Goal: Obtain resource: Obtain resource

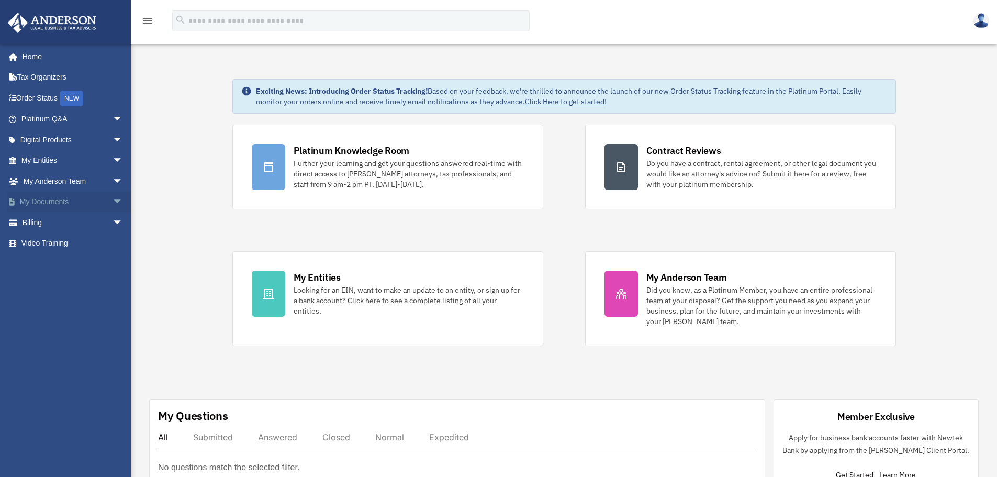
click at [79, 199] on link "My Documents arrow_drop_down" at bounding box center [72, 202] width 131 height 21
click at [113, 199] on span "arrow_drop_down" at bounding box center [123, 202] width 21 height 21
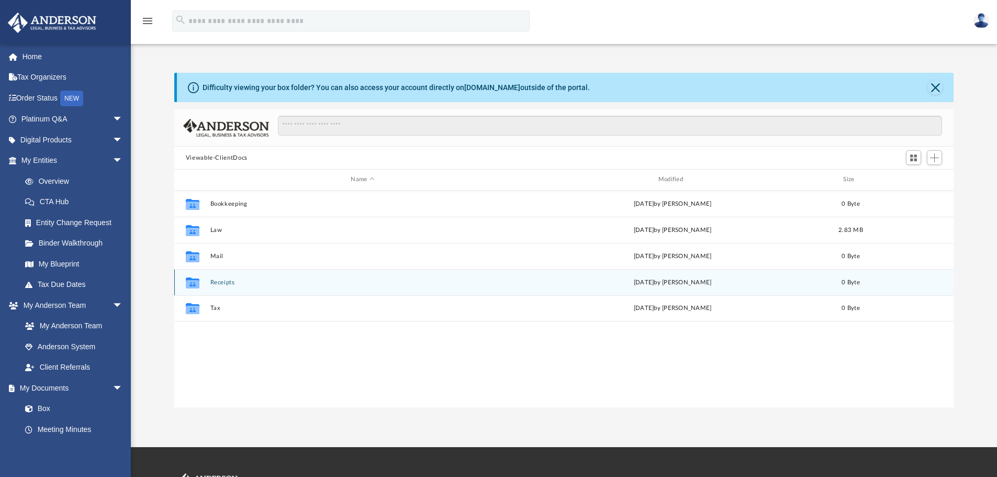
scroll to position [230, 772]
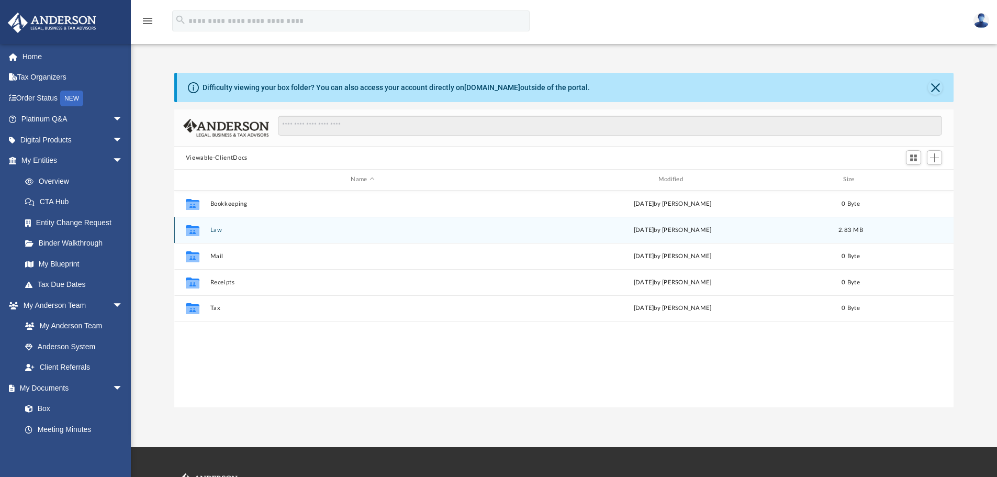
click at [219, 231] on button "Law" at bounding box center [362, 230] width 305 height 7
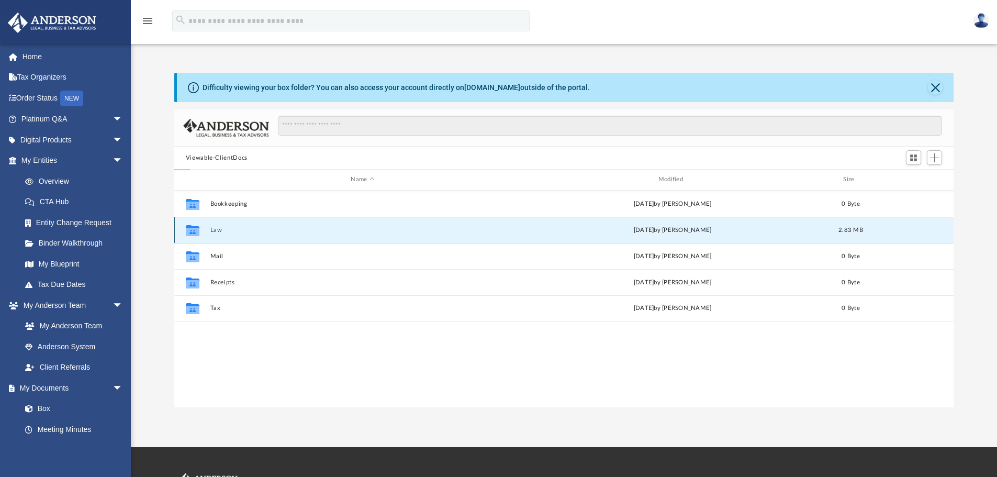
click at [219, 231] on button "Law" at bounding box center [362, 230] width 305 height 7
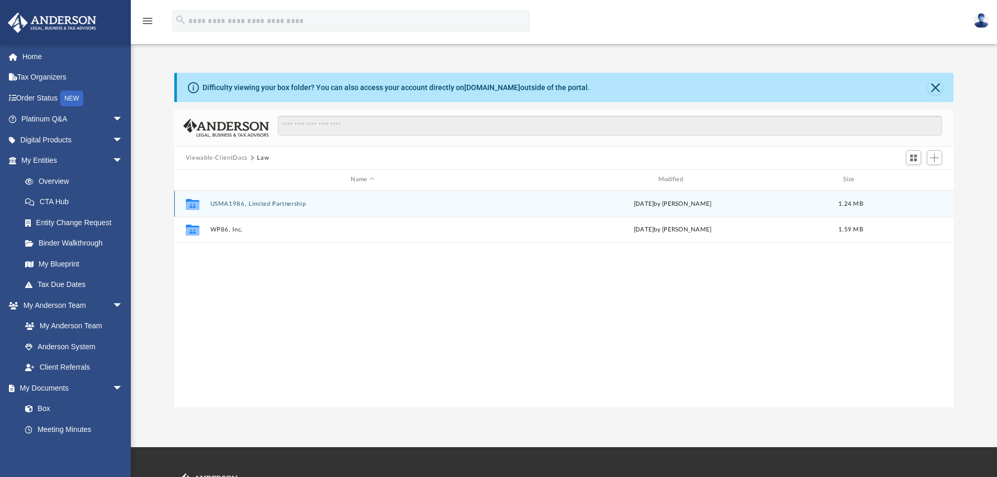
click at [232, 201] on button "USMA1986, Limited Partnership" at bounding box center [362, 204] width 305 height 7
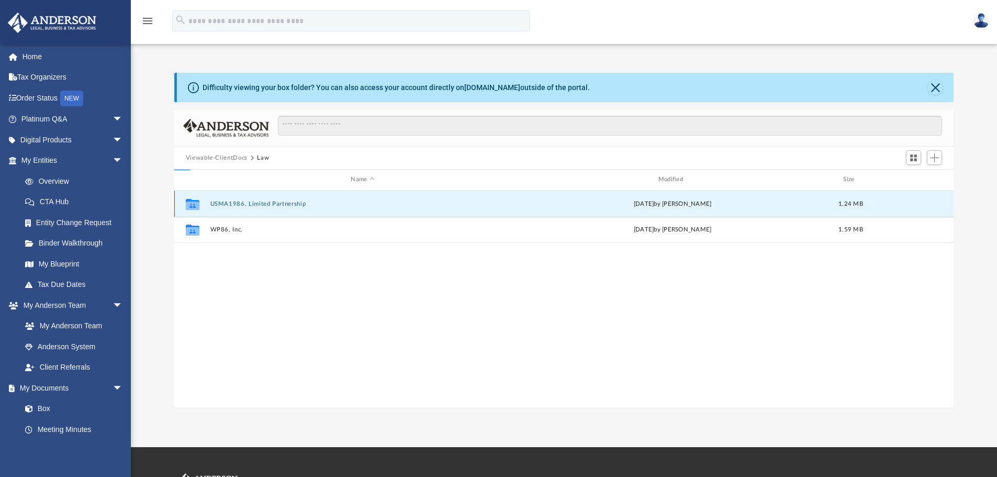
click at [232, 201] on button "USMA1986, Limited Partnership" at bounding box center [362, 204] width 305 height 7
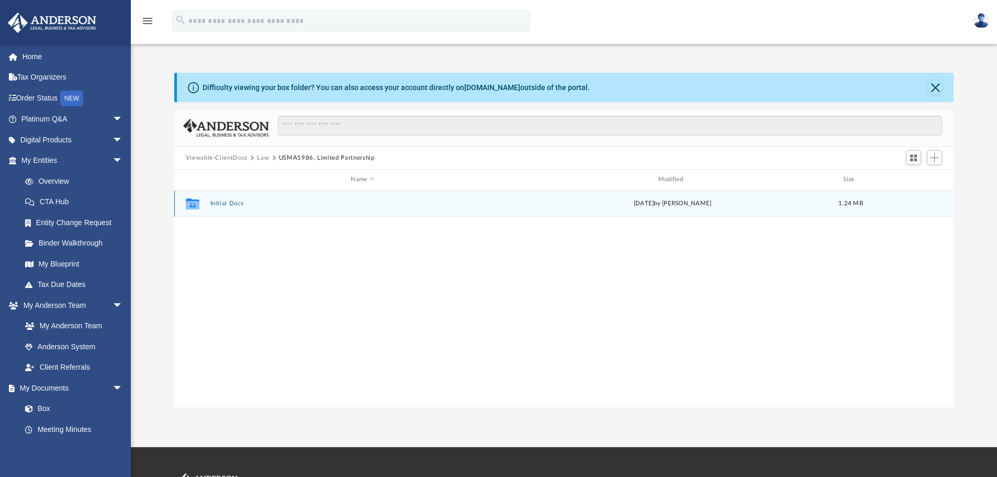
click at [228, 203] on button "Initial Docs" at bounding box center [362, 203] width 305 height 7
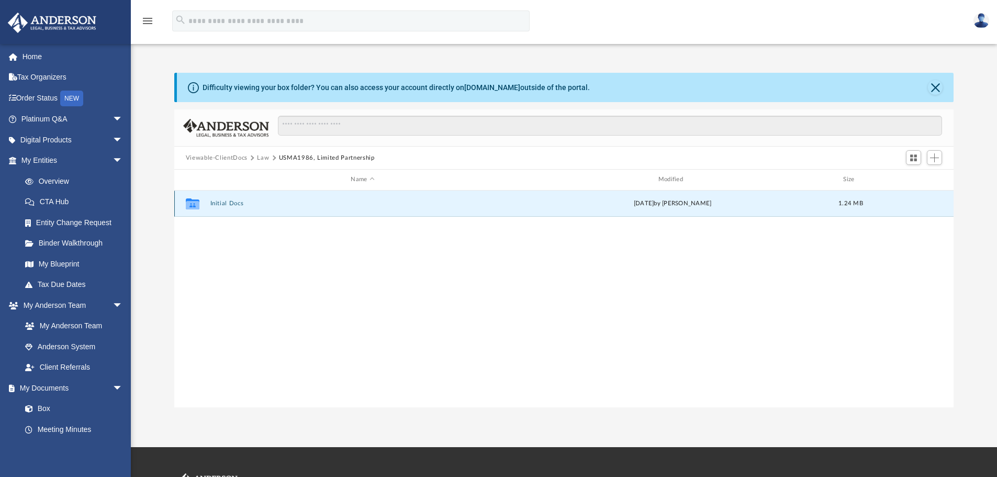
click at [228, 203] on button "Initial Docs" at bounding box center [362, 203] width 305 height 7
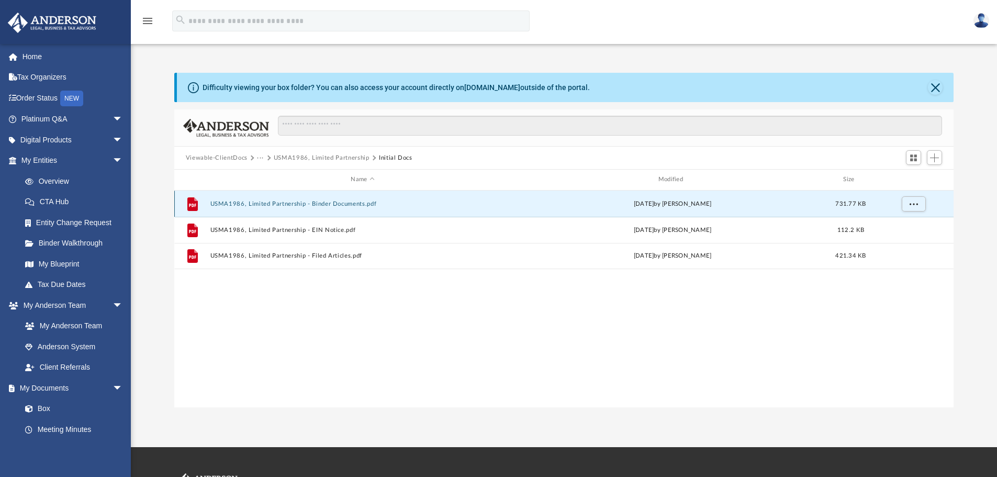
click at [294, 203] on button "USMA1986, Limited Partnership - Binder Documents.pdf" at bounding box center [362, 204] width 305 height 7
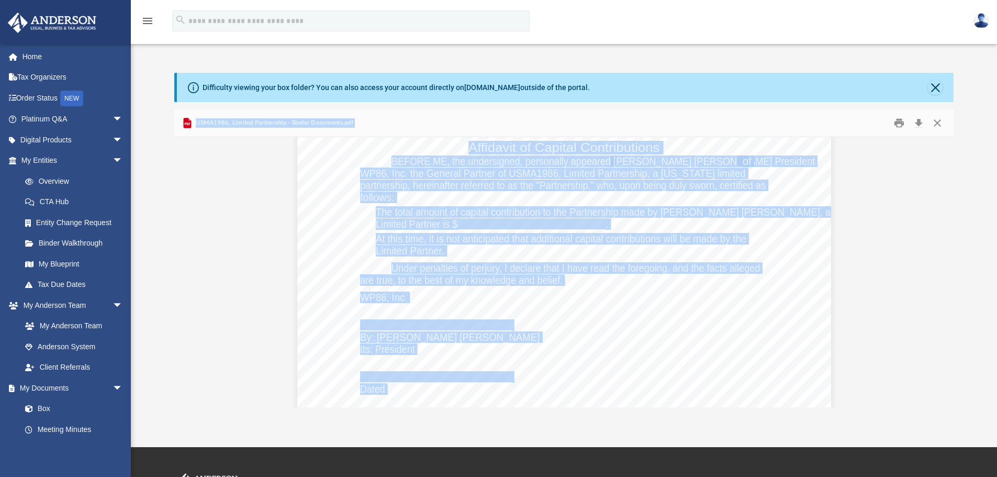
scroll to position [44691, 0]
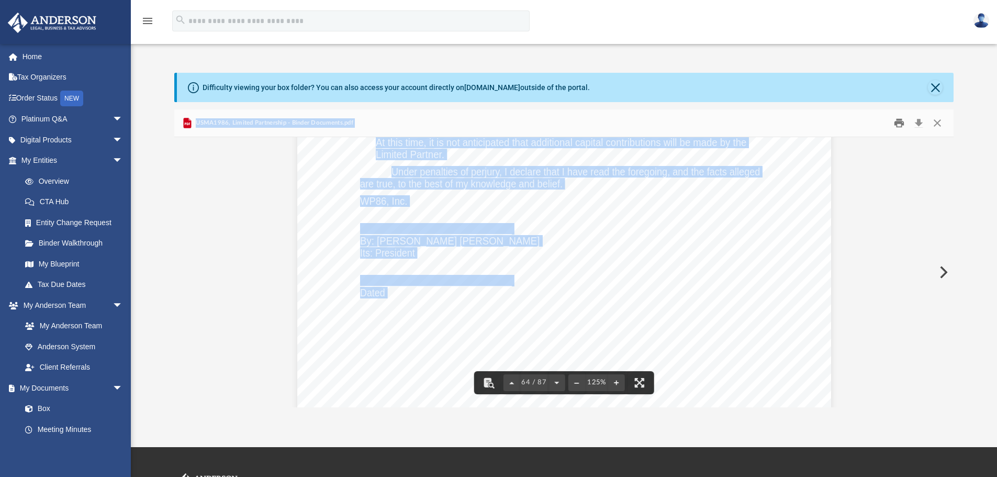
click at [898, 119] on button "Print" at bounding box center [899, 123] width 21 height 16
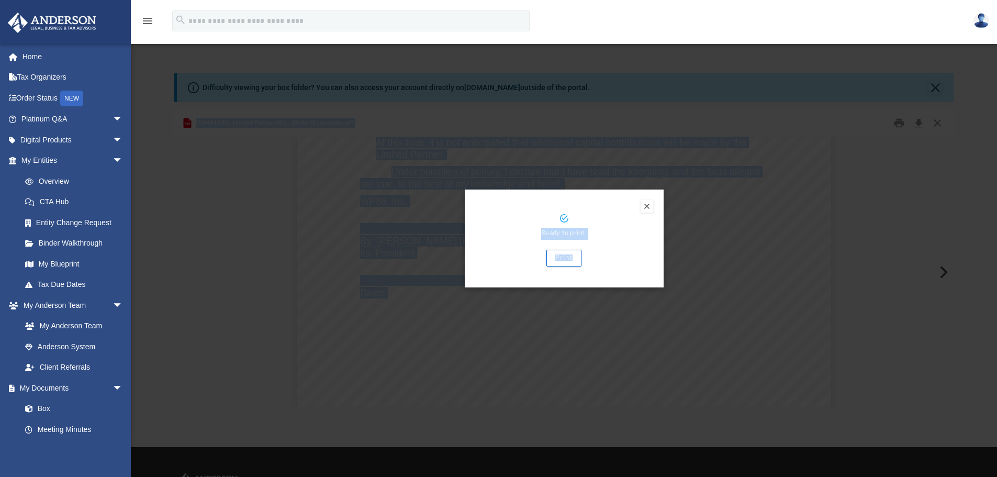
click at [650, 205] on button "Preview" at bounding box center [647, 206] width 13 height 13
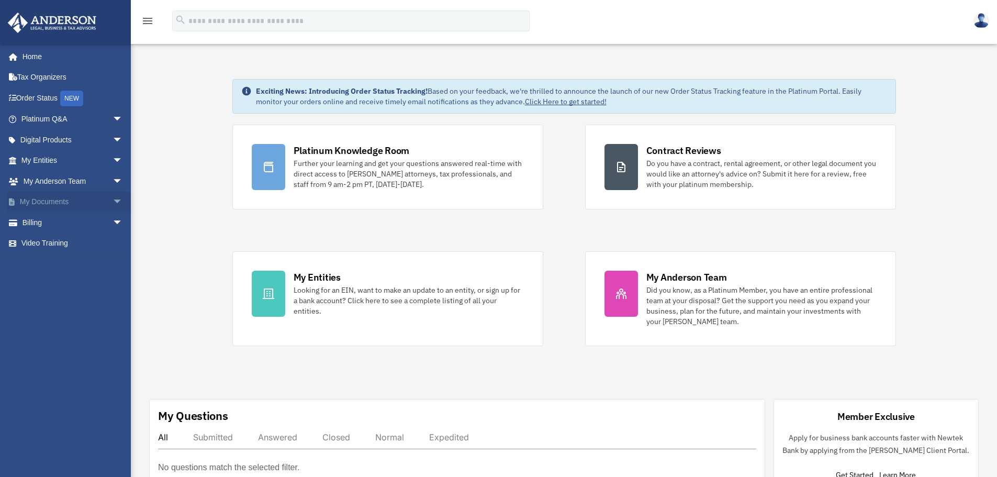
click at [95, 196] on link "My Documents arrow_drop_down" at bounding box center [72, 202] width 131 height 21
click at [93, 198] on link "My Documents arrow_drop_down" at bounding box center [72, 202] width 131 height 21
click at [113, 197] on span "arrow_drop_down" at bounding box center [123, 202] width 21 height 21
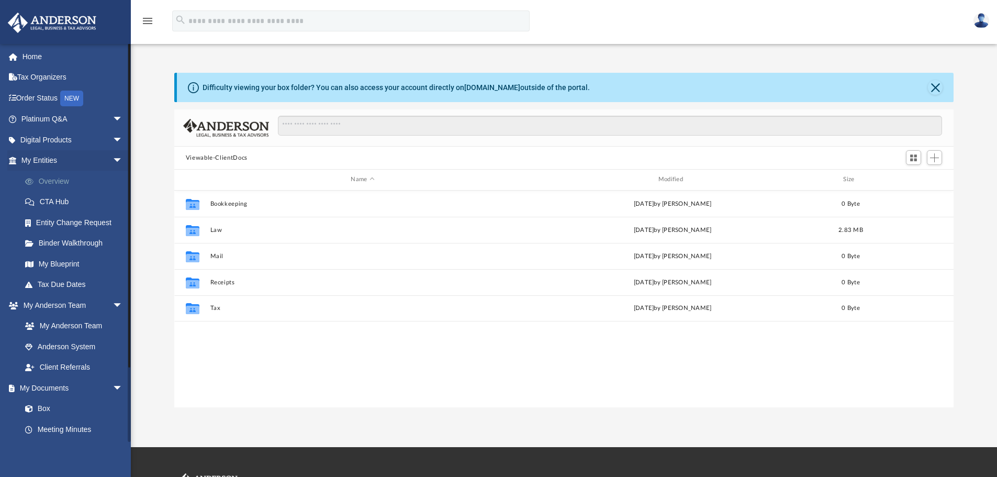
scroll to position [230, 772]
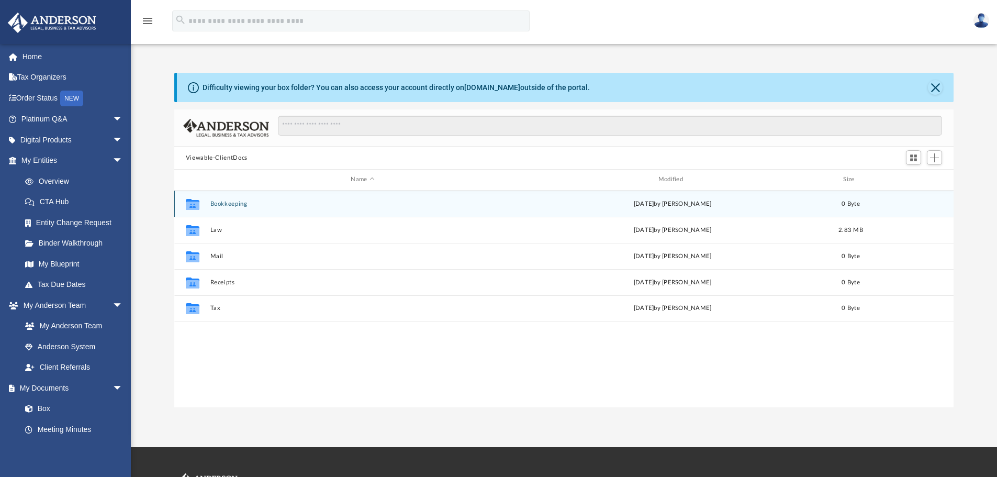
click at [190, 203] on icon "grid" at bounding box center [193, 205] width 14 height 8
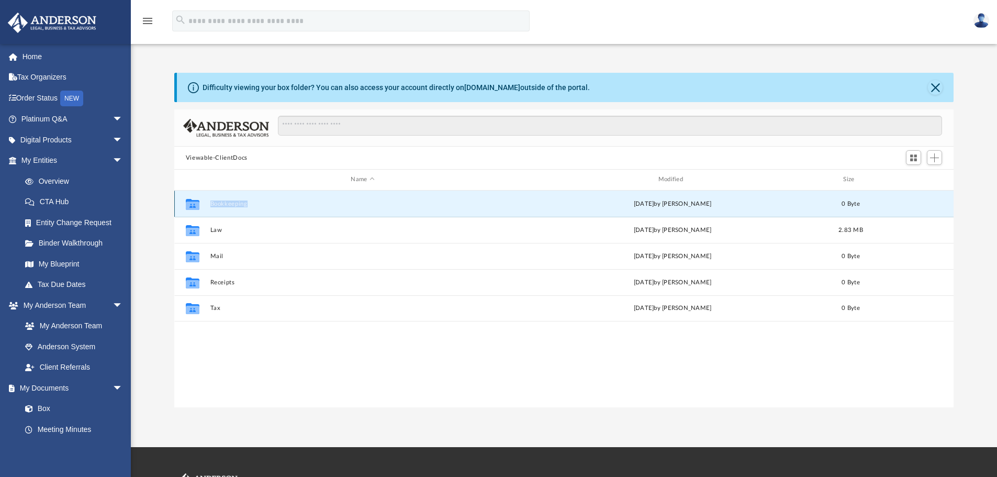
click at [190, 203] on icon "grid" at bounding box center [193, 205] width 14 height 8
click at [238, 205] on button "Bookkeeping" at bounding box center [362, 204] width 305 height 7
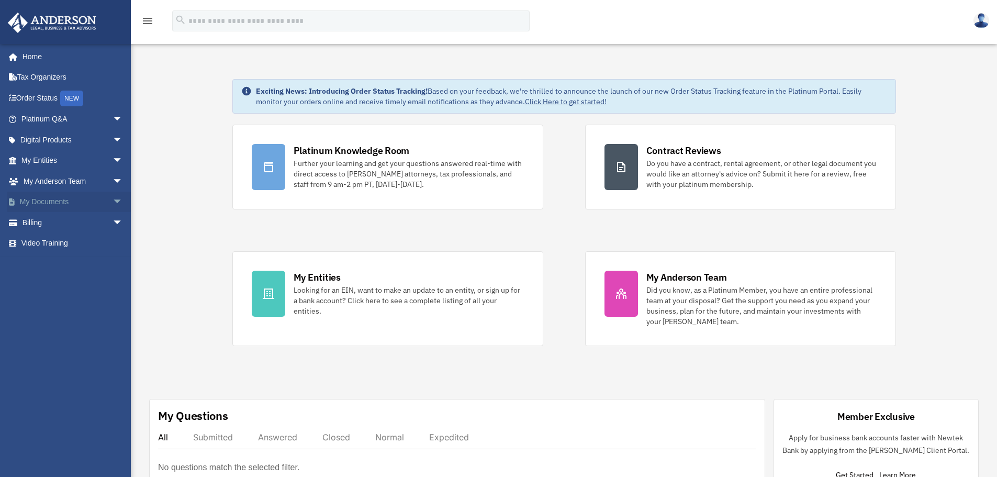
click at [75, 202] on link "My Documents arrow_drop_down" at bounding box center [72, 202] width 131 height 21
click at [113, 198] on span "arrow_drop_down" at bounding box center [123, 202] width 21 height 21
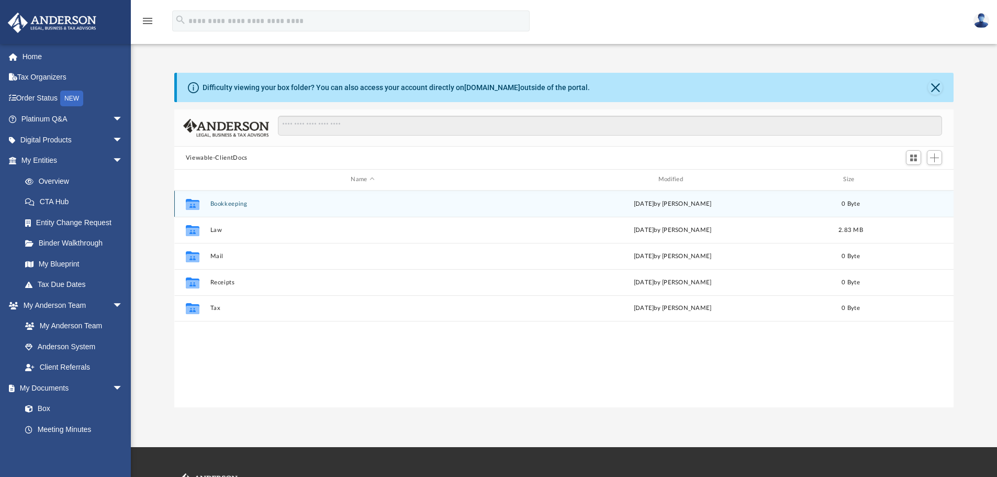
scroll to position [230, 772]
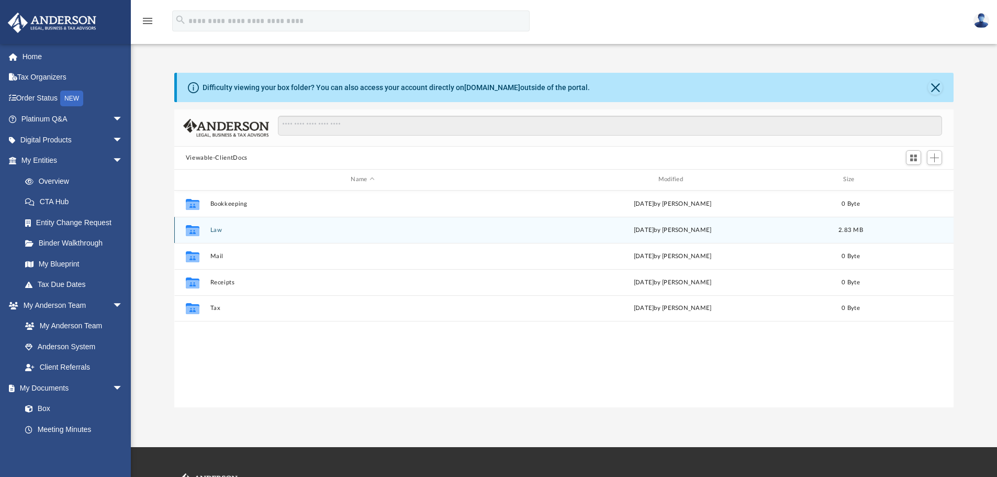
click at [197, 231] on icon "grid" at bounding box center [193, 231] width 14 height 8
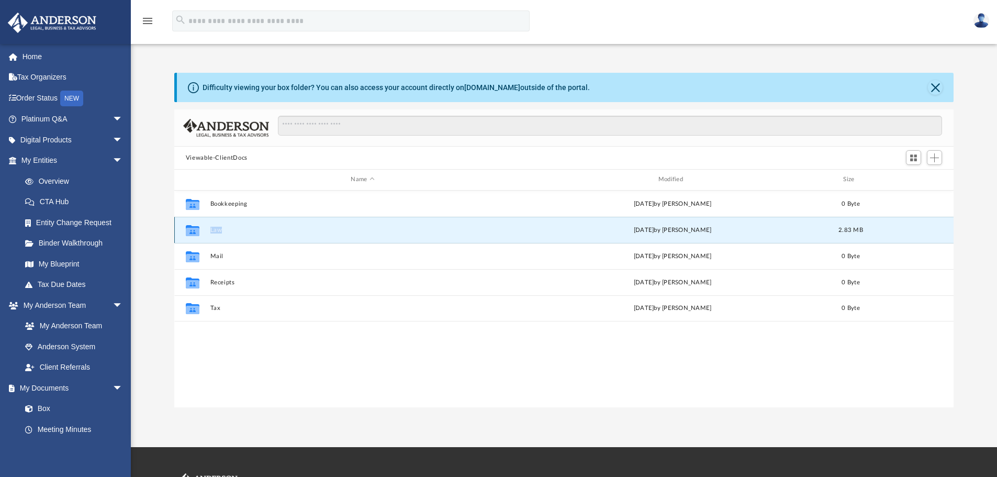
click at [197, 231] on icon "grid" at bounding box center [193, 231] width 14 height 8
click at [187, 230] on icon "grid" at bounding box center [193, 231] width 14 height 8
click at [216, 228] on button "Law" at bounding box center [362, 230] width 305 height 7
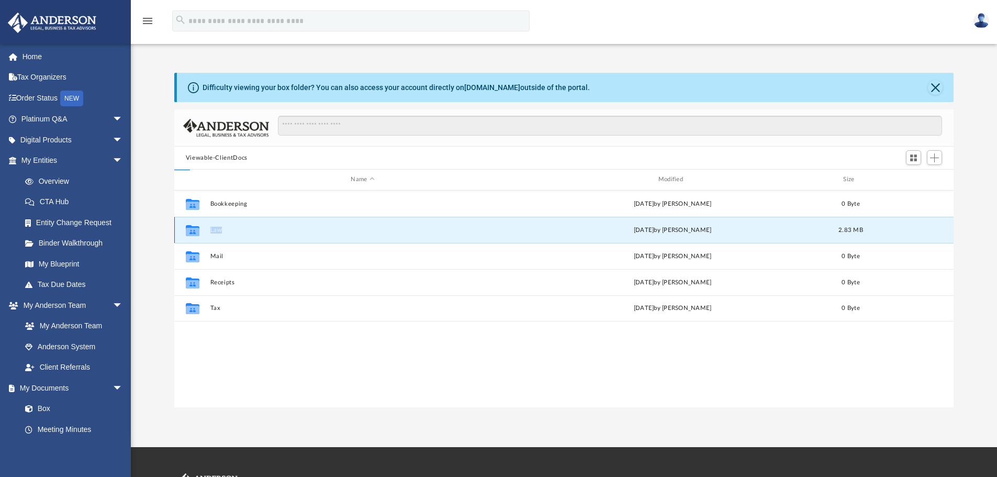
click at [216, 228] on button "Law" at bounding box center [362, 230] width 305 height 7
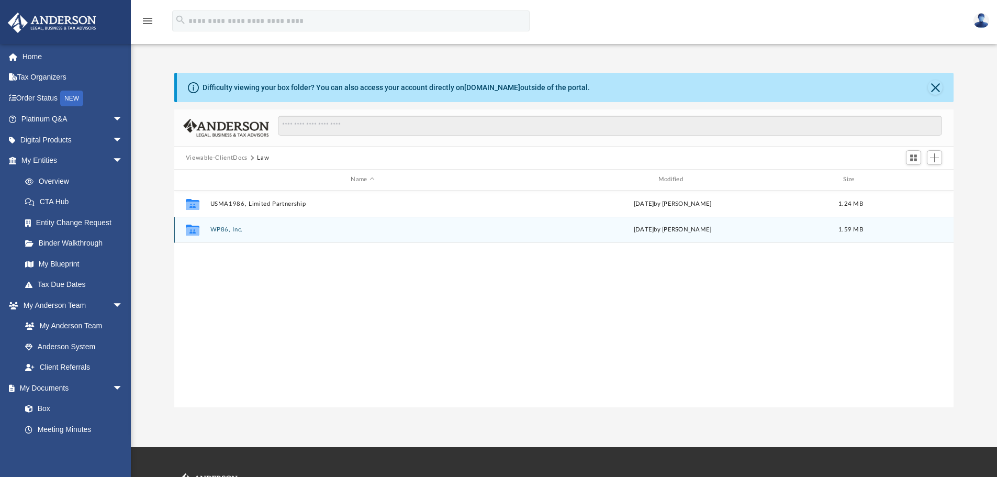
click at [217, 228] on button "WP86, Inc." at bounding box center [362, 229] width 305 height 7
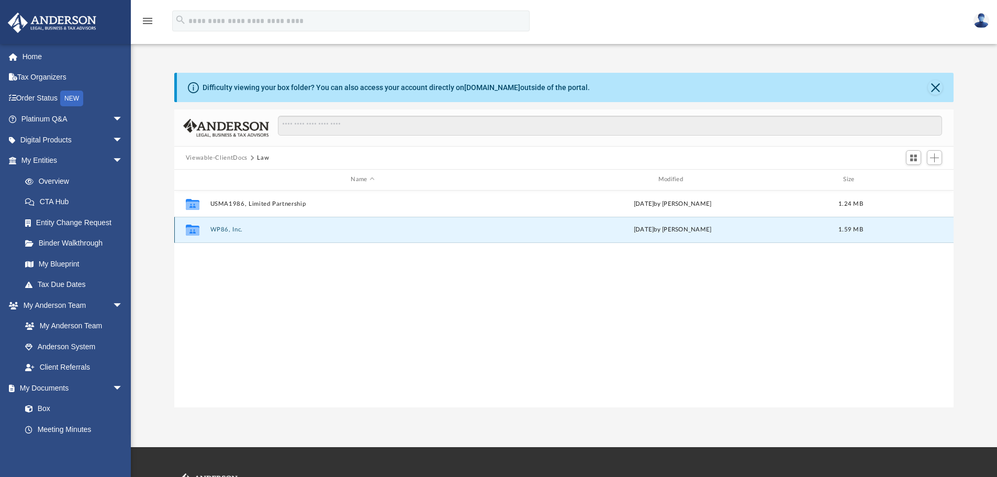
click at [217, 228] on button "WP86, Inc." at bounding box center [362, 229] width 305 height 7
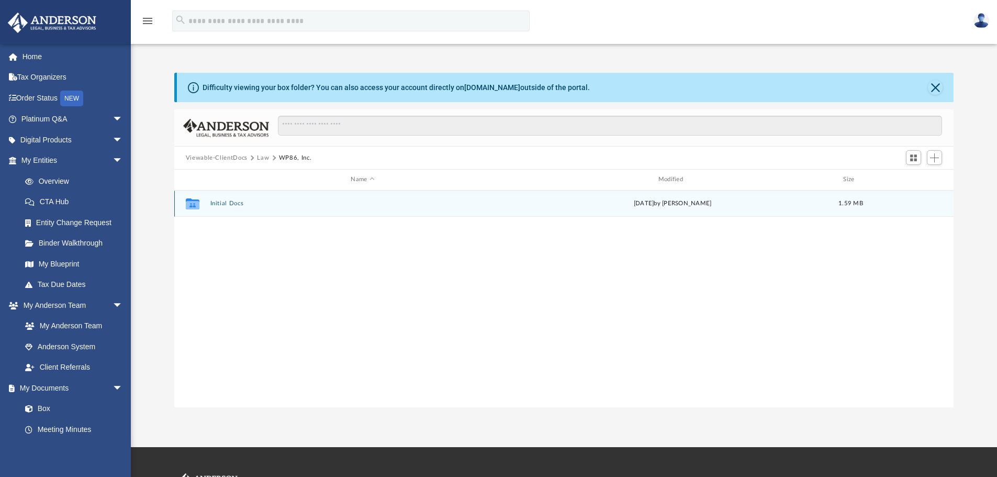
click at [197, 204] on icon "grid" at bounding box center [193, 205] width 14 height 8
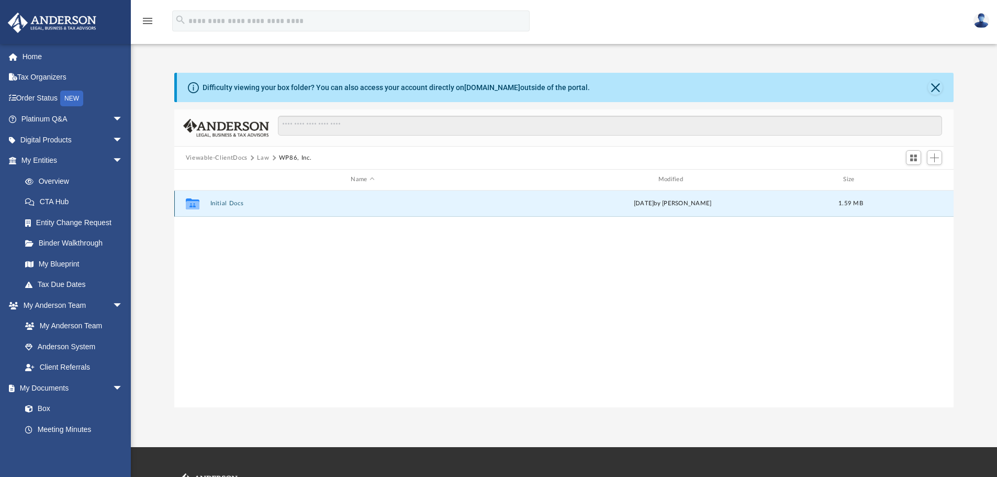
click at [191, 205] on icon "grid" at bounding box center [193, 205] width 14 height 8
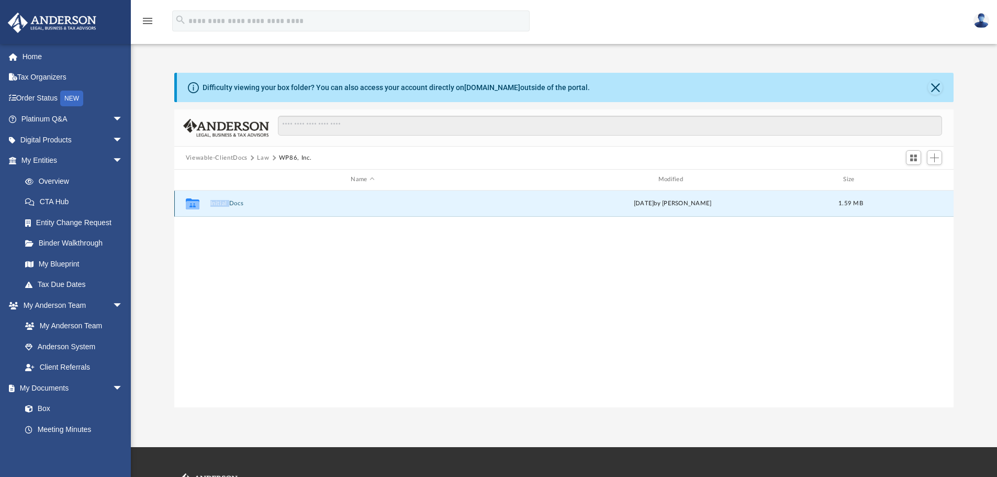
click at [239, 203] on button "Initial Docs" at bounding box center [362, 203] width 305 height 7
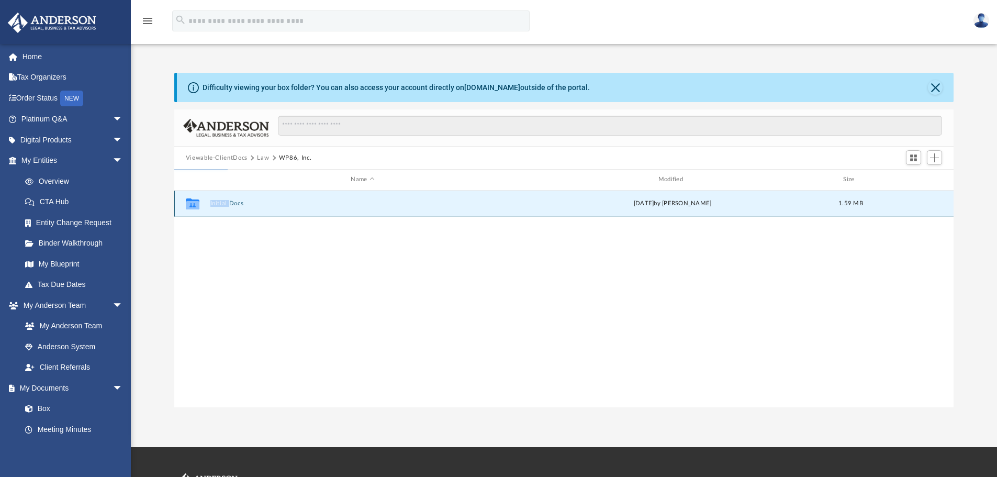
click at [239, 203] on button "Initial Docs" at bounding box center [362, 203] width 305 height 7
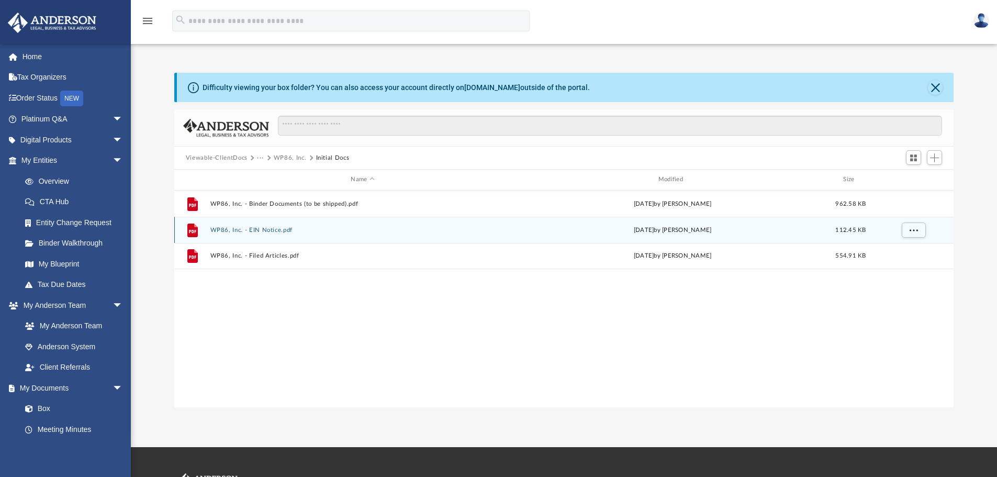
click at [190, 227] on icon "grid" at bounding box center [192, 230] width 10 height 14
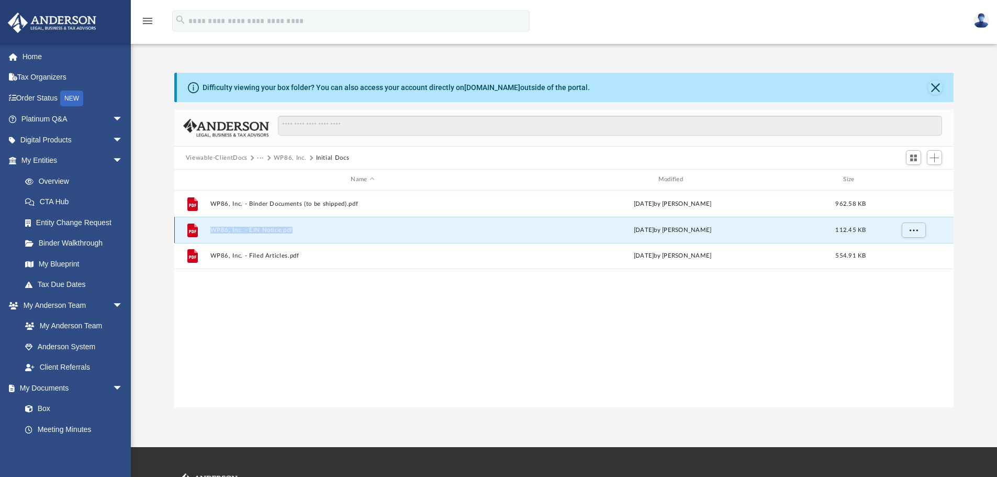
click at [190, 227] on icon "grid" at bounding box center [192, 230] width 10 height 14
